Goal: Task Accomplishment & Management: Manage account settings

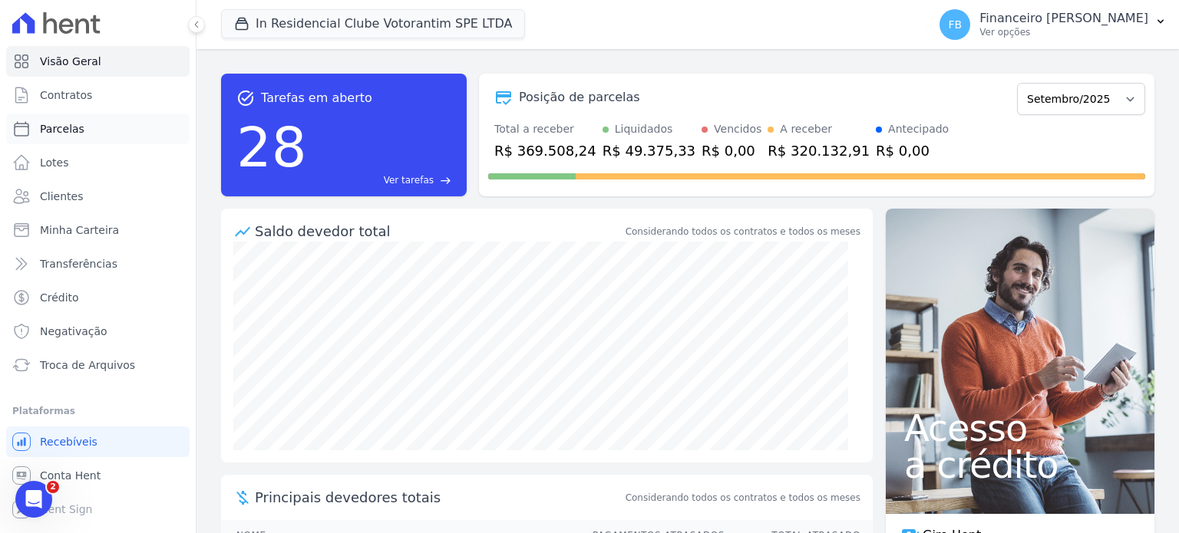
click at [99, 133] on link "Parcelas" at bounding box center [97, 129] width 183 height 31
select select
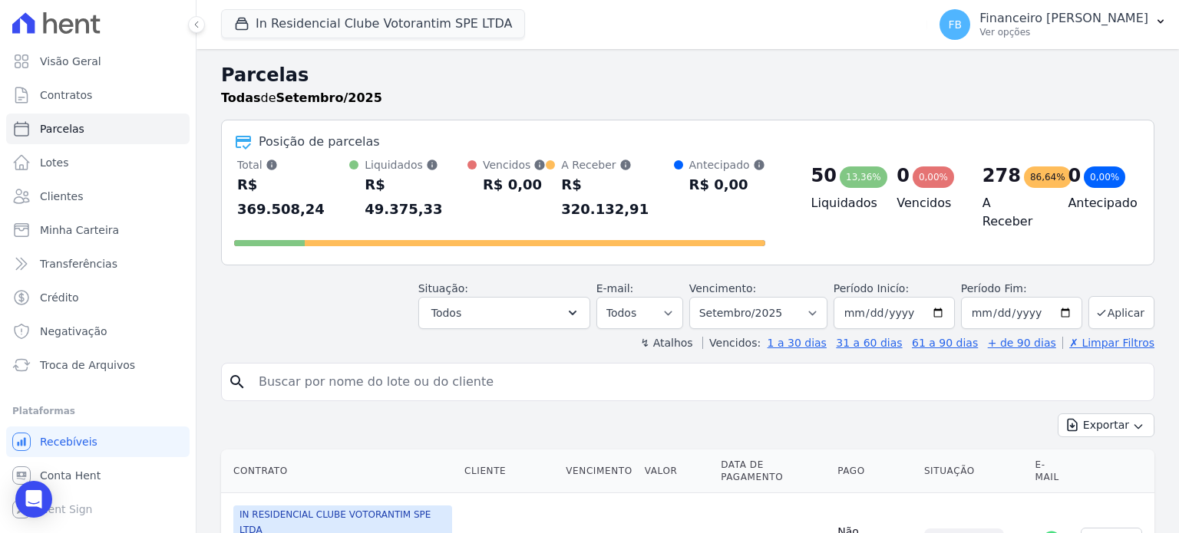
click at [355, 367] on input "search" at bounding box center [698, 382] width 898 height 31
type input "[PERSON_NAME]"
select select
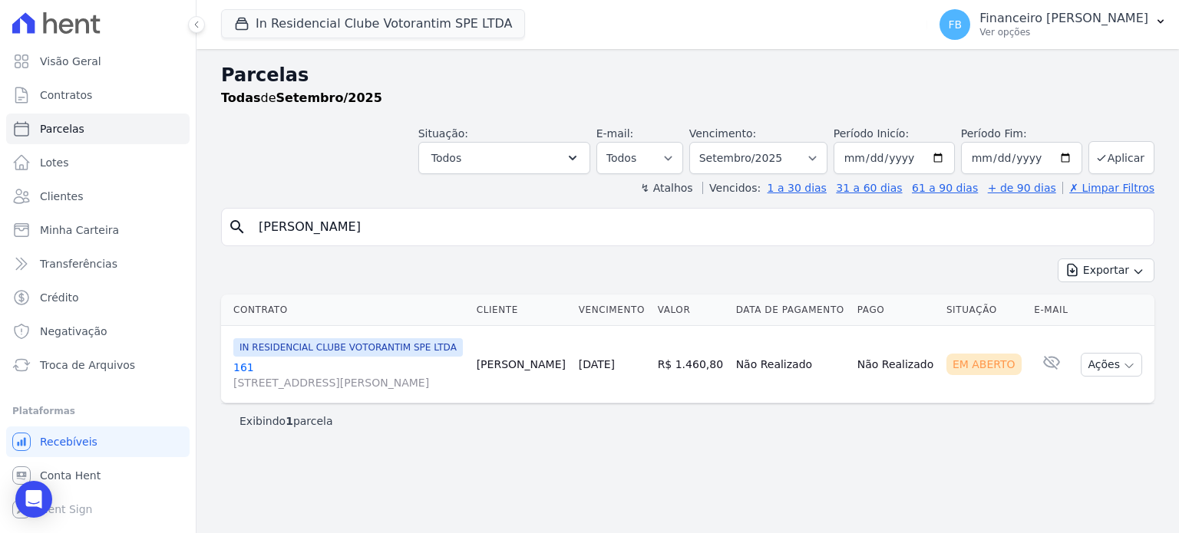
click at [242, 386] on span "[STREET_ADDRESS][PERSON_NAME]" at bounding box center [348, 382] width 231 height 15
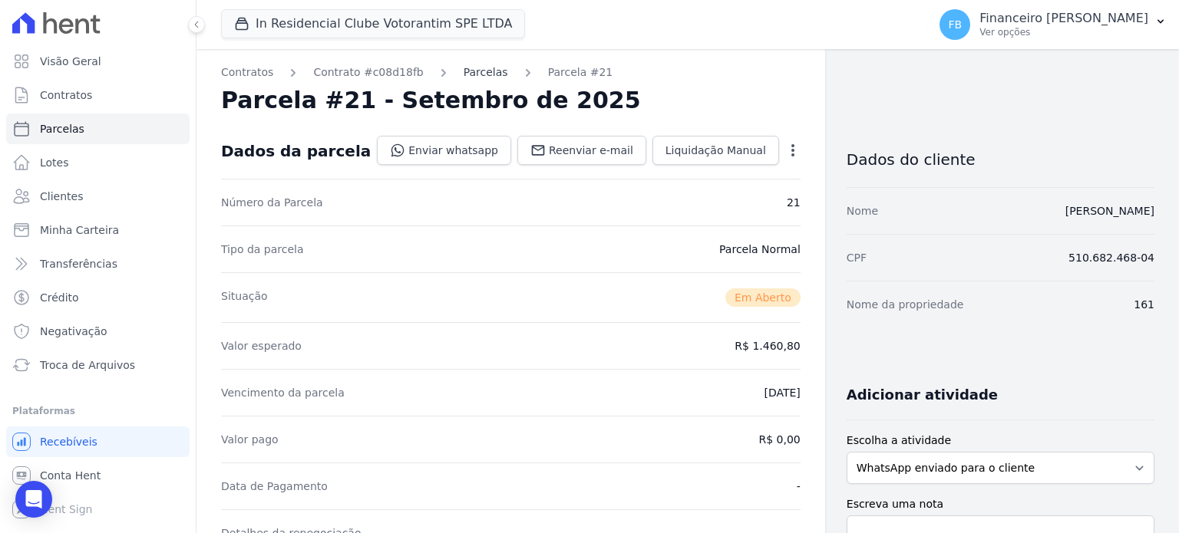
click at [479, 74] on link "Parcelas" at bounding box center [485, 72] width 45 height 16
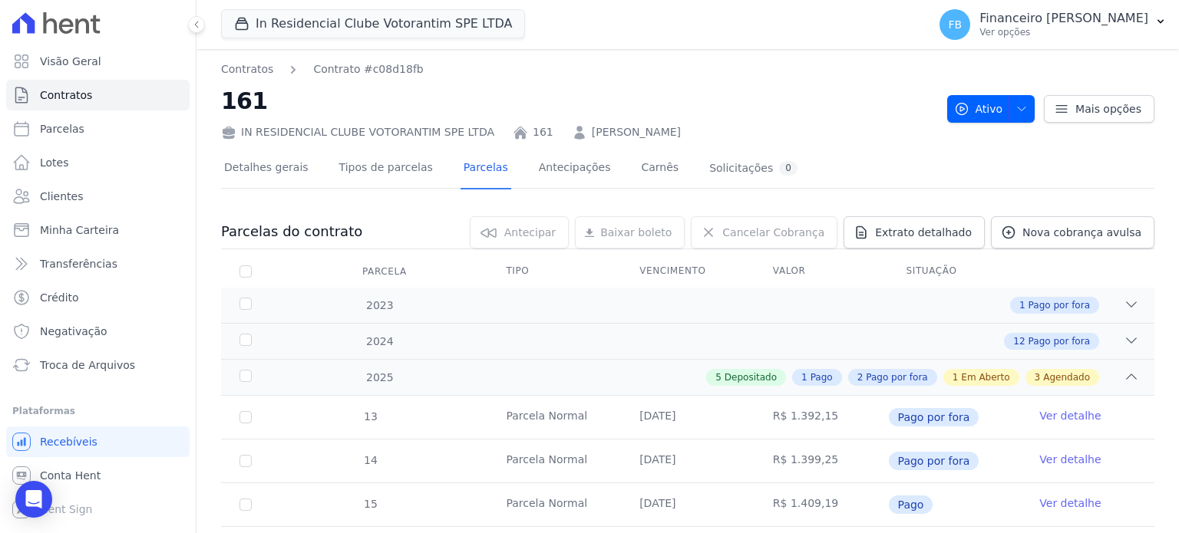
scroll to position [307, 0]
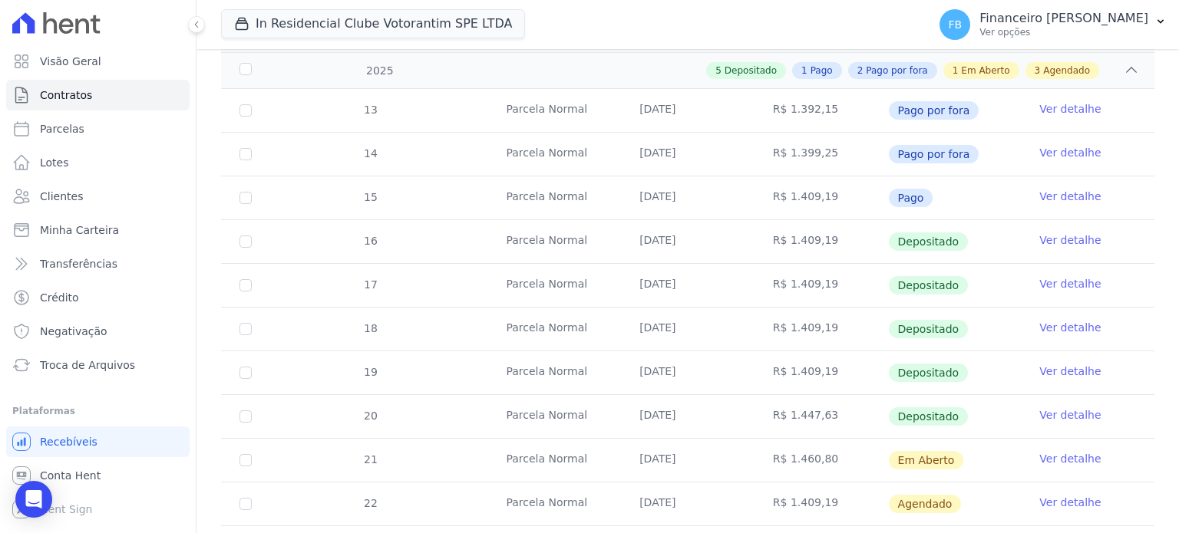
click at [1064, 457] on link "Ver detalhe" at bounding box center [1069, 458] width 61 height 15
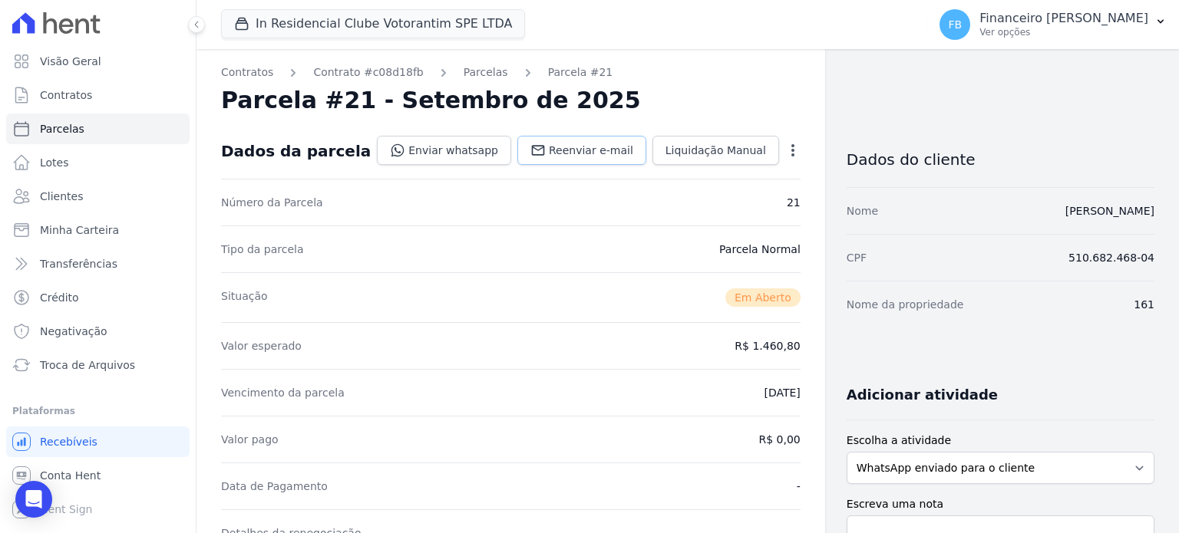
click at [600, 153] on span "Reenviar e-mail" at bounding box center [591, 150] width 84 height 15
